Goal: Navigation & Orientation: Find specific page/section

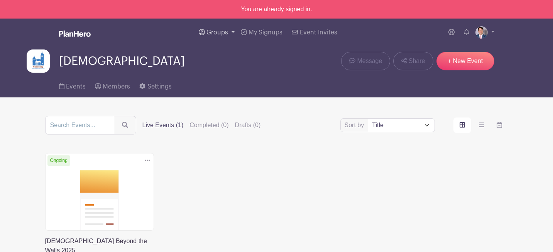
click at [229, 34] on link "Groups" at bounding box center [217, 33] width 42 height 28
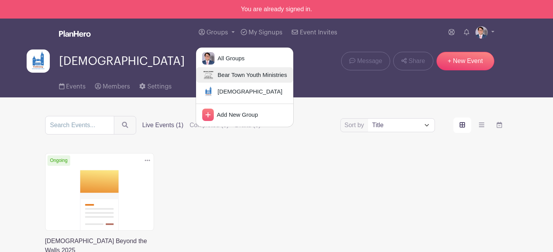
click at [233, 75] on span "Bear Town Youth Ministries" at bounding box center [251, 75] width 73 height 9
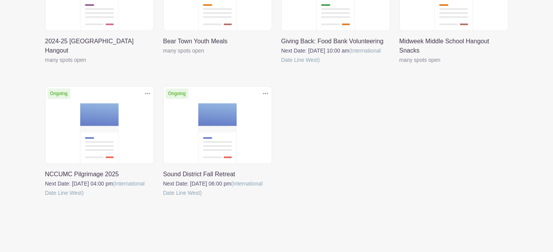
scroll to position [197, 0]
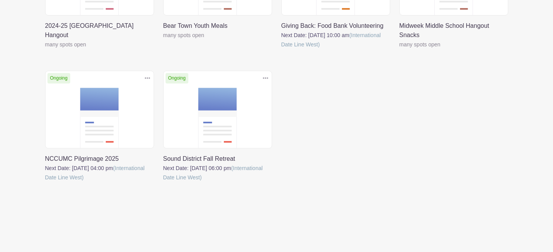
click at [45, 182] on link at bounding box center [45, 182] width 0 height 0
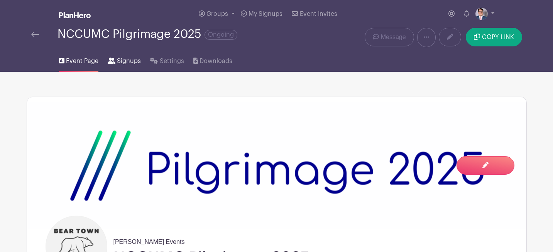
click at [127, 62] on span "Signups" at bounding box center [129, 60] width 24 height 9
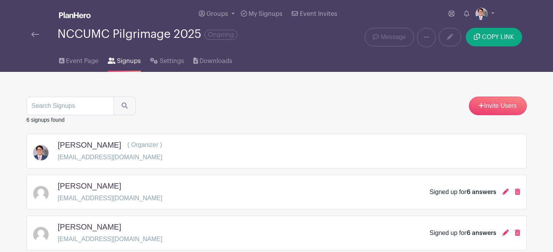
click at [38, 28] on div "NCCUMC Pilgrimage 2025 Ongoing" at bounding box center [172, 34] width 283 height 13
click at [38, 33] on img at bounding box center [35, 34] width 8 height 5
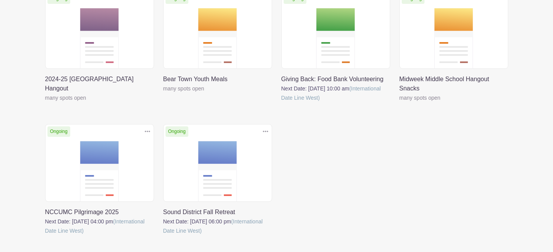
scroll to position [165, 0]
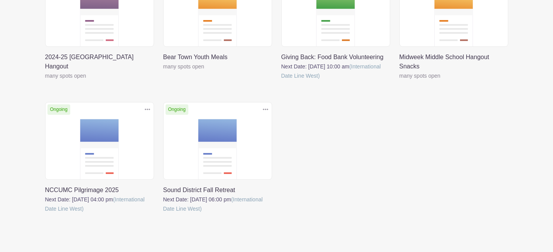
click at [163, 213] on link at bounding box center [163, 213] width 0 height 0
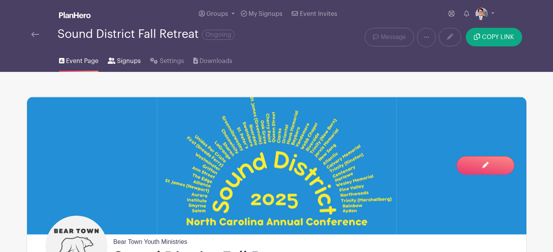
click at [124, 58] on span "Signups" at bounding box center [129, 60] width 24 height 9
